Goal: Task Accomplishment & Management: Manage account settings

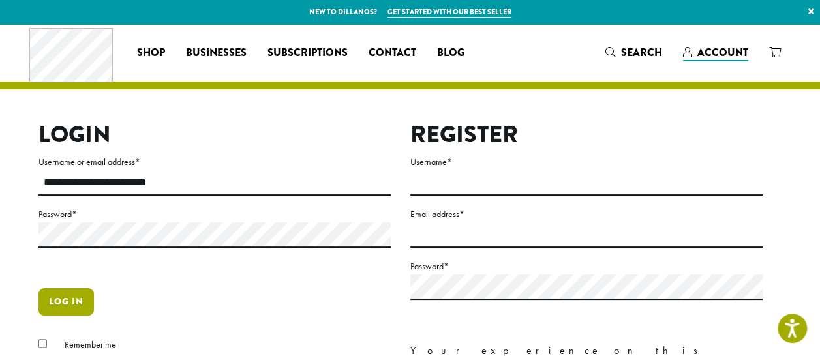
click at [65, 297] on button "Log in" at bounding box center [65, 301] width 55 height 27
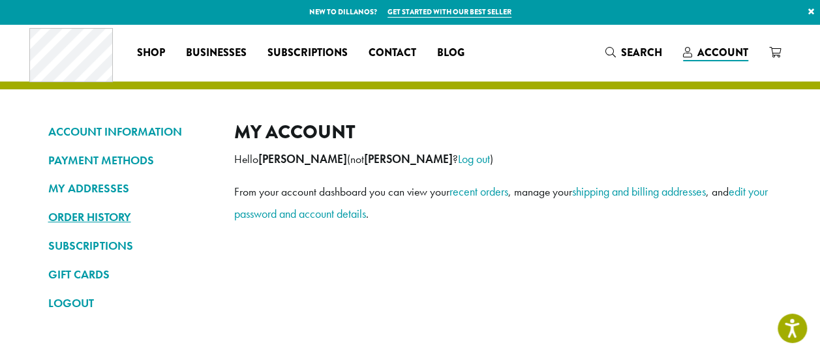
click at [136, 218] on link "ORDER HISTORY" at bounding box center [131, 217] width 166 height 22
click at [113, 246] on link "SUBSCRIPTIONS" at bounding box center [131, 246] width 166 height 22
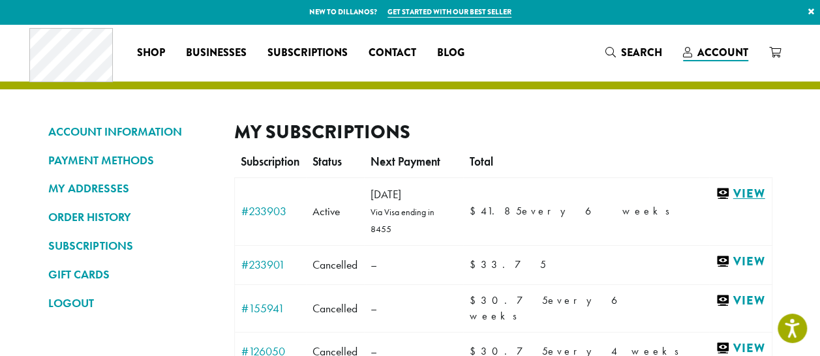
click at [729, 195] on link "View" at bounding box center [739, 194] width 49 height 16
click at [727, 192] on link "View" at bounding box center [739, 194] width 49 height 16
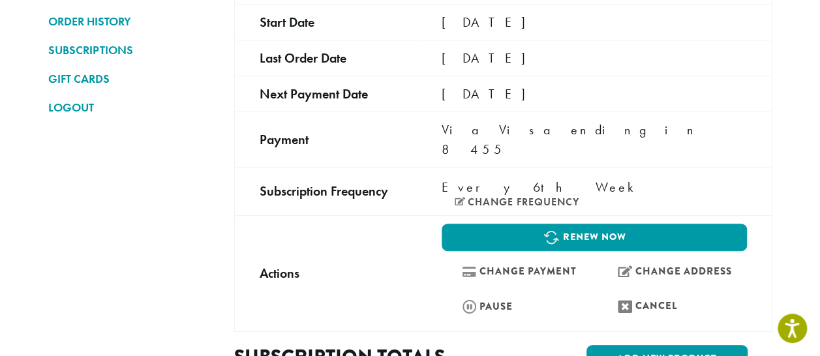
scroll to position [65, 0]
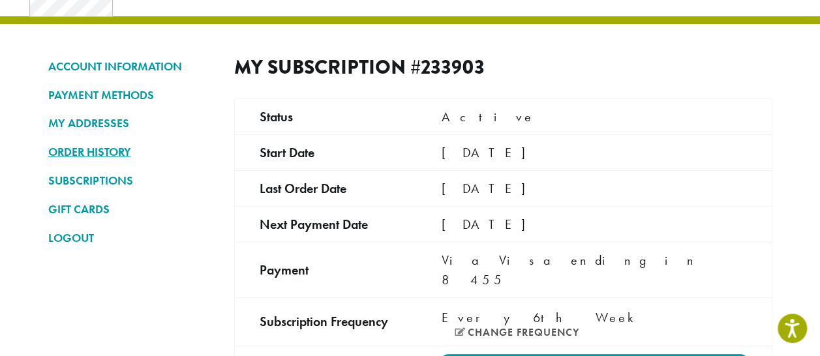
click at [73, 151] on link "ORDER HISTORY" at bounding box center [131, 152] width 166 height 22
click at [86, 155] on link "ORDER HISTORY" at bounding box center [131, 152] width 166 height 22
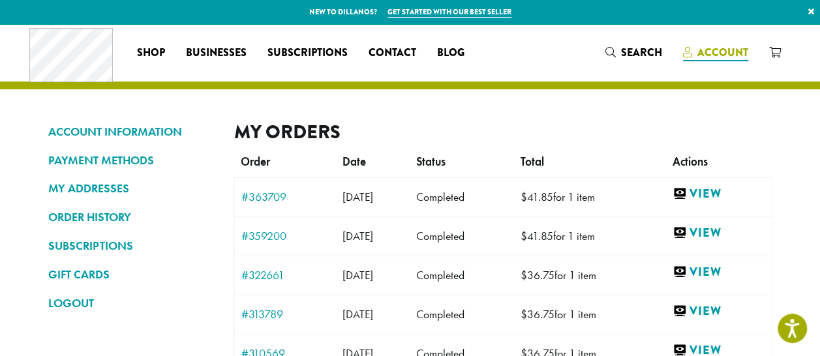
click at [725, 57] on span "Account" at bounding box center [722, 52] width 51 height 15
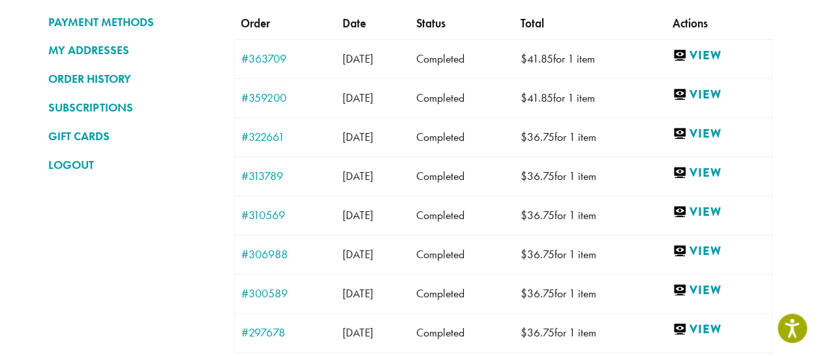
scroll to position [196, 0]
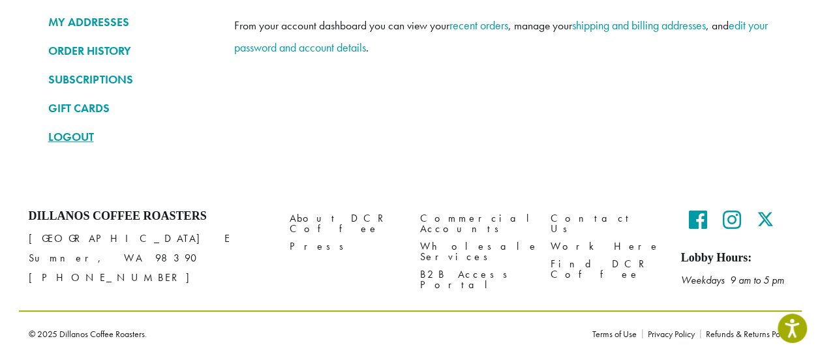
click at [67, 135] on link "LOGOUT" at bounding box center [131, 137] width 166 height 22
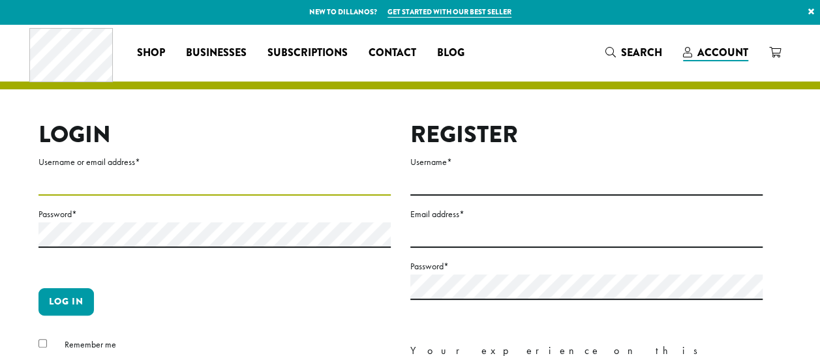
type input "**********"
